Goal: Task Accomplishment & Management: Manage account settings

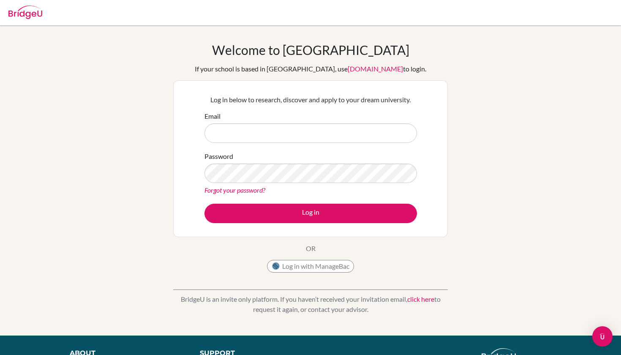
click at [285, 136] on input "Email" at bounding box center [310, 132] width 213 height 19
click at [311, 213] on button "Log in" at bounding box center [310, 213] width 213 height 19
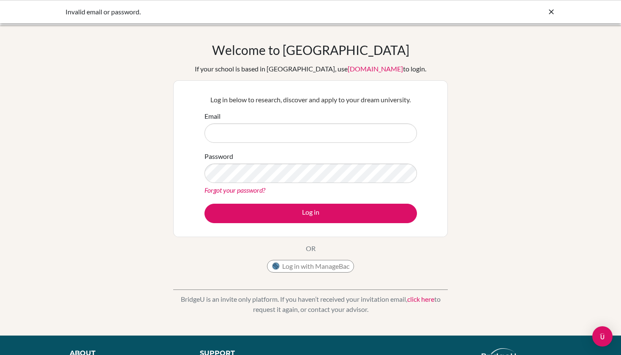
click at [350, 0] on div "Invalid email or password." at bounding box center [310, 11] width 621 height 23
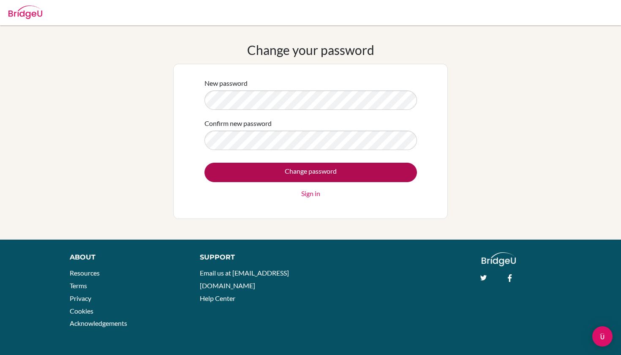
click at [278, 170] on input "Change password" at bounding box center [310, 172] width 213 height 19
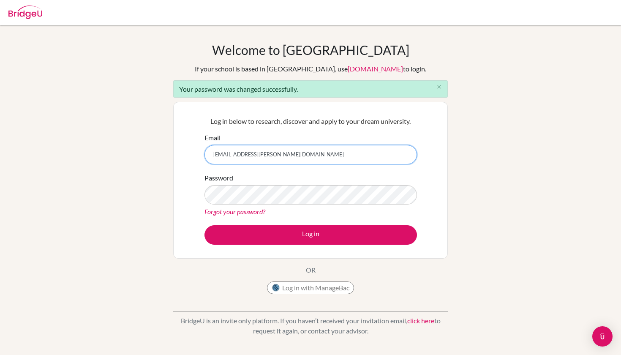
type input "[EMAIL_ADDRESS][PERSON_NAME][DOMAIN_NAME]"
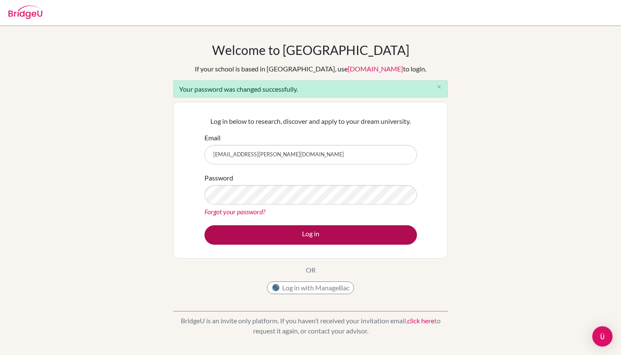
click at [237, 231] on button "Log in" at bounding box center [310, 234] width 213 height 19
